Goal: Navigation & Orientation: Go to known website

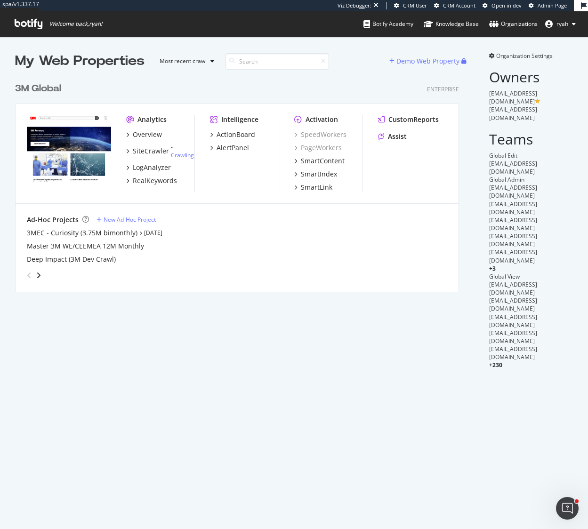
scroll to position [529, 588]
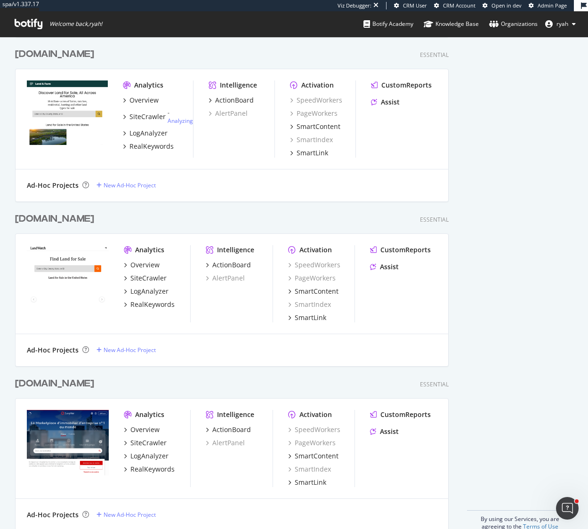
scroll to position [2383, 0]
